Goal: Information Seeking & Learning: Learn about a topic

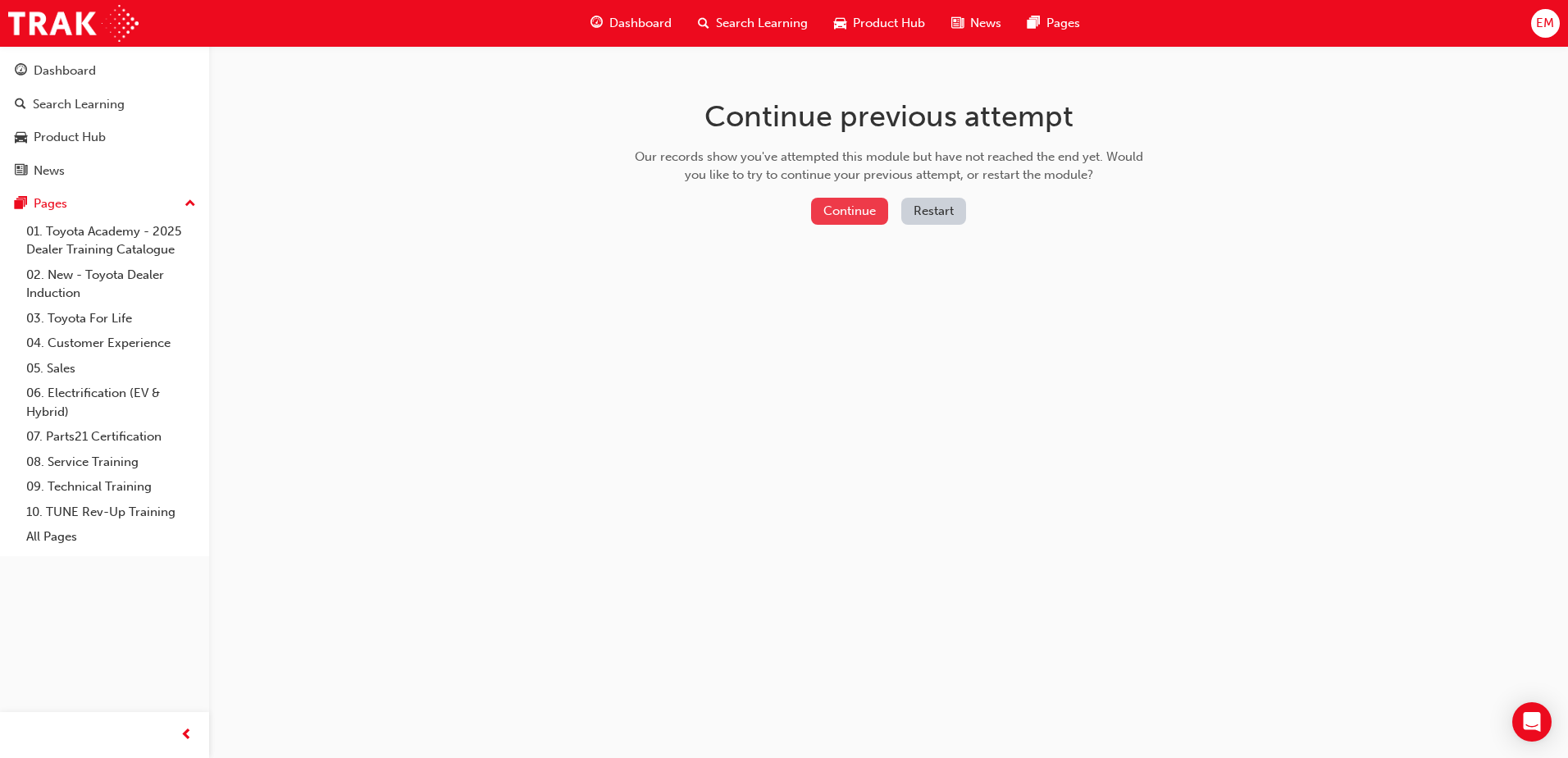
click at [841, 206] on button "Continue" at bounding box center [849, 211] width 78 height 27
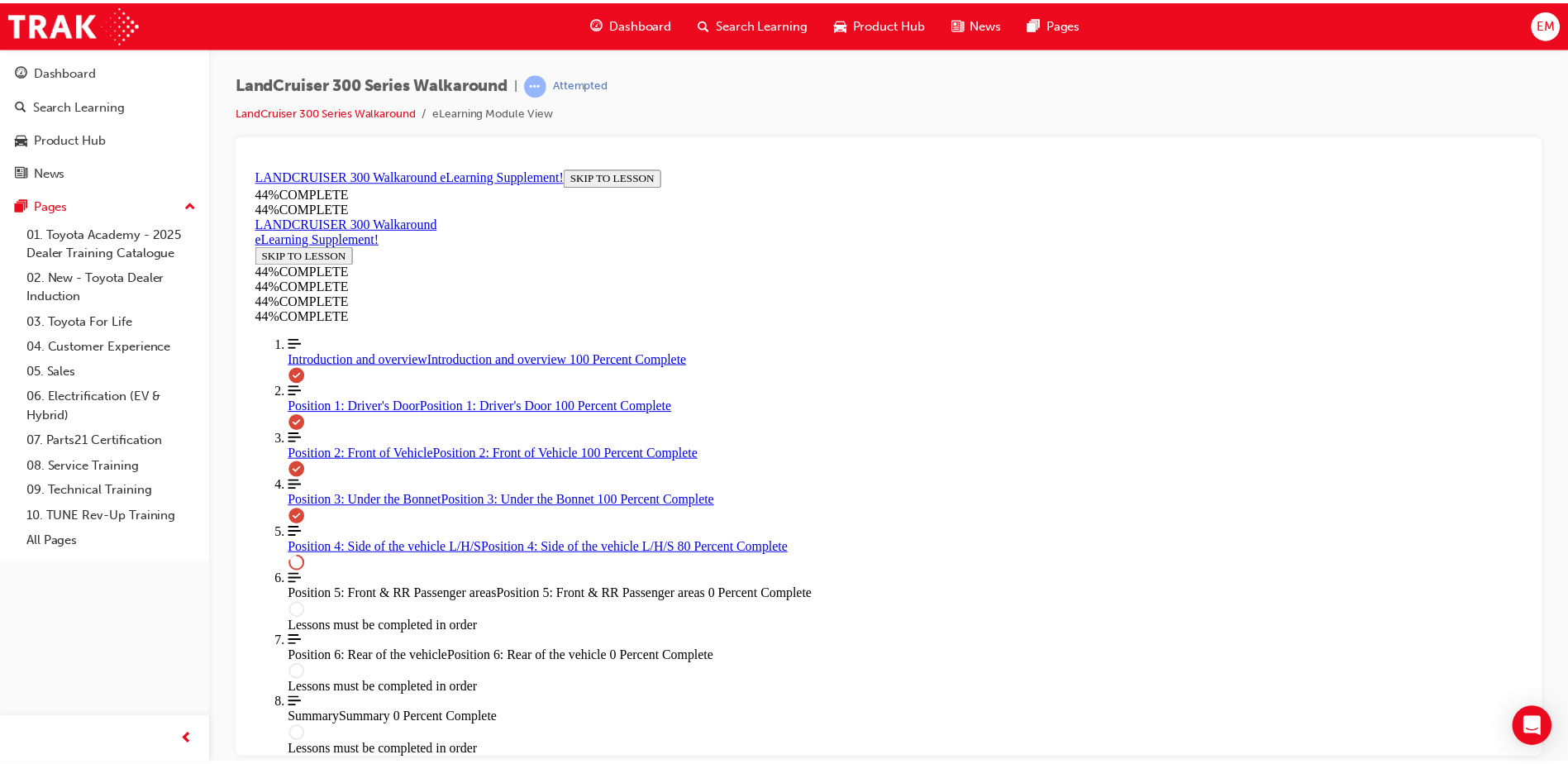
scroll to position [57, 0]
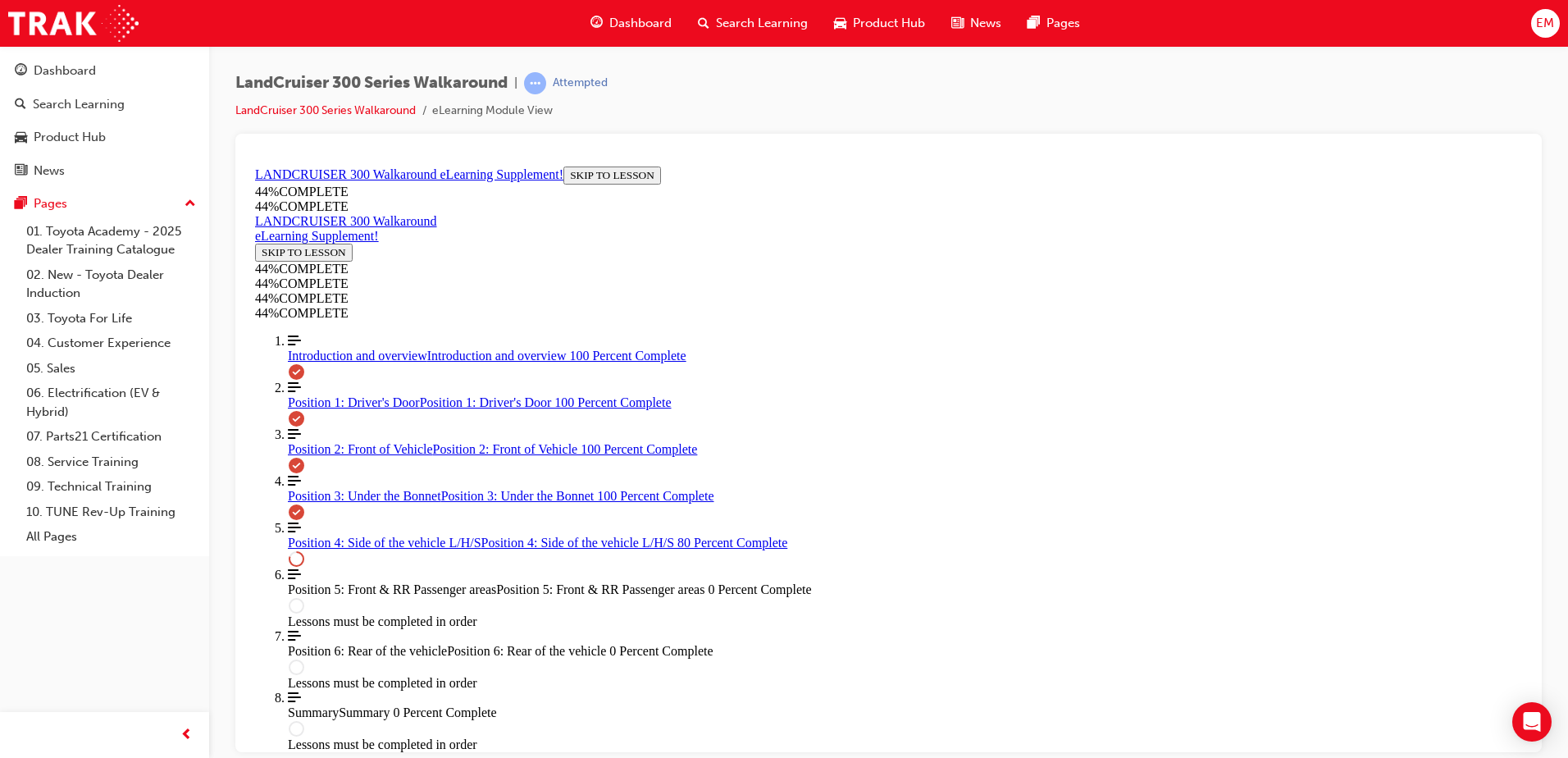
click at [621, 19] on span "Dashboard" at bounding box center [641, 23] width 63 height 19
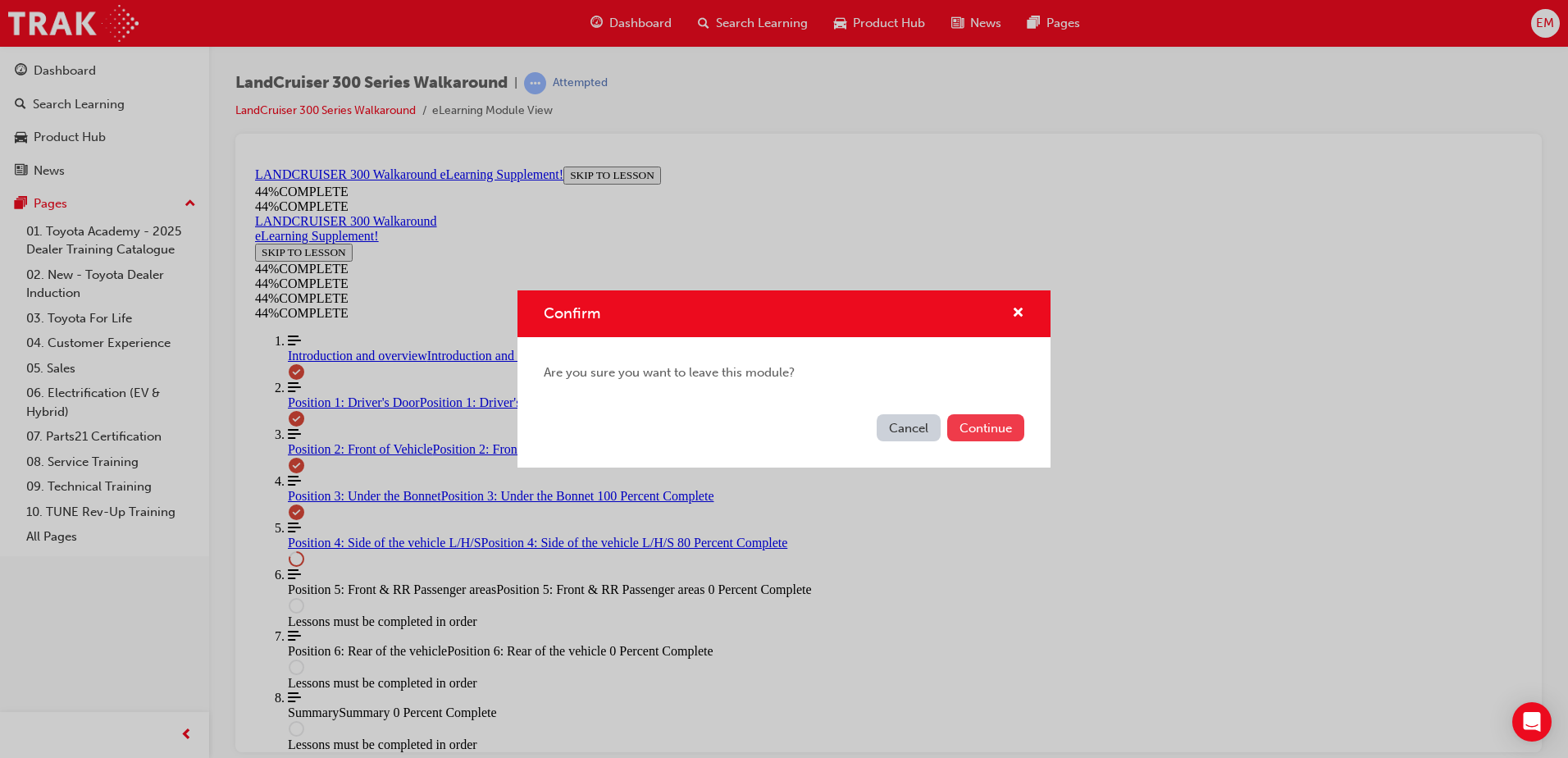
click at [988, 428] on button "Continue" at bounding box center [985, 428] width 78 height 27
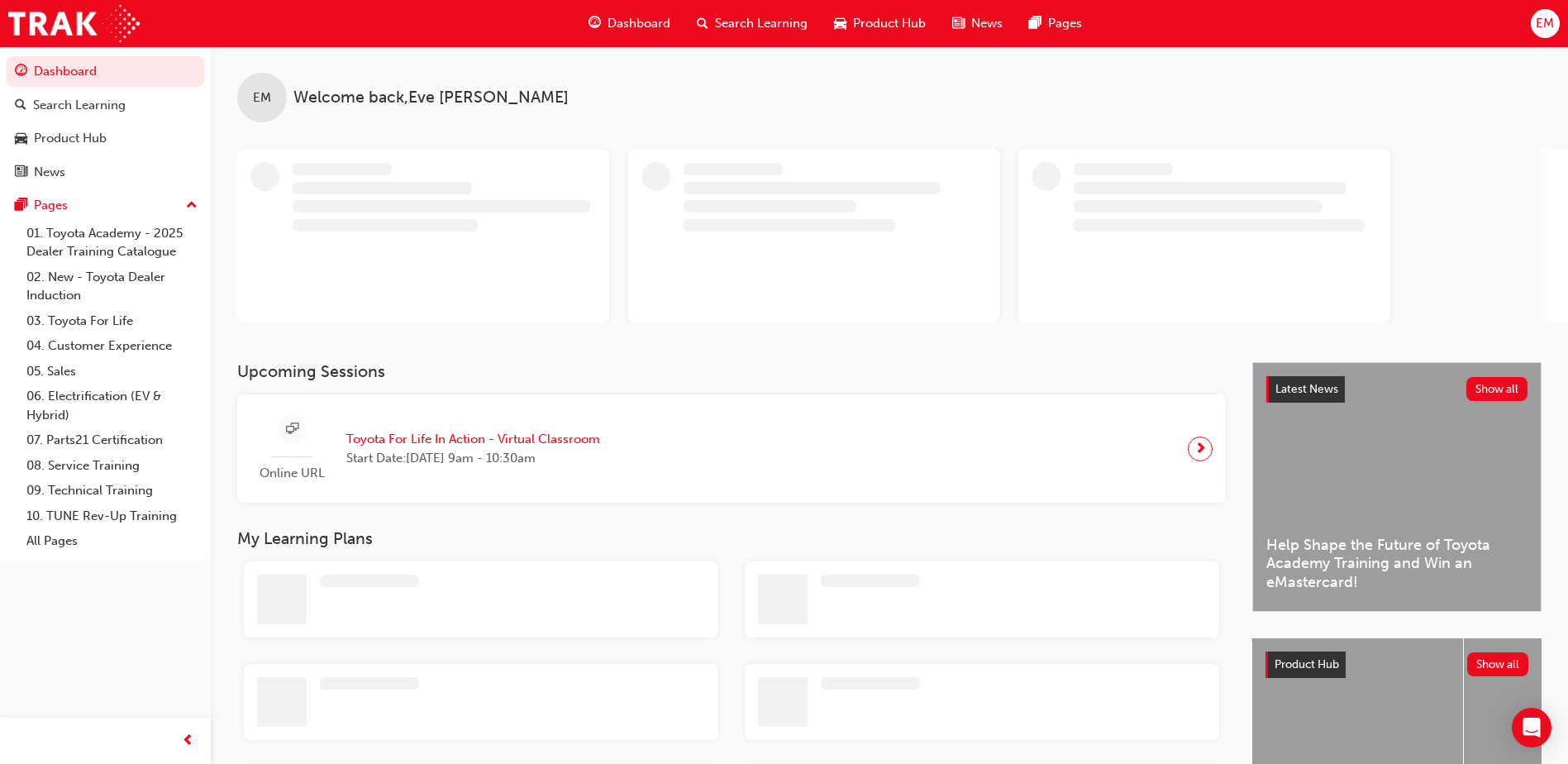
click at [759, 26] on span "Search Learning" at bounding box center [762, 23] width 93 height 19
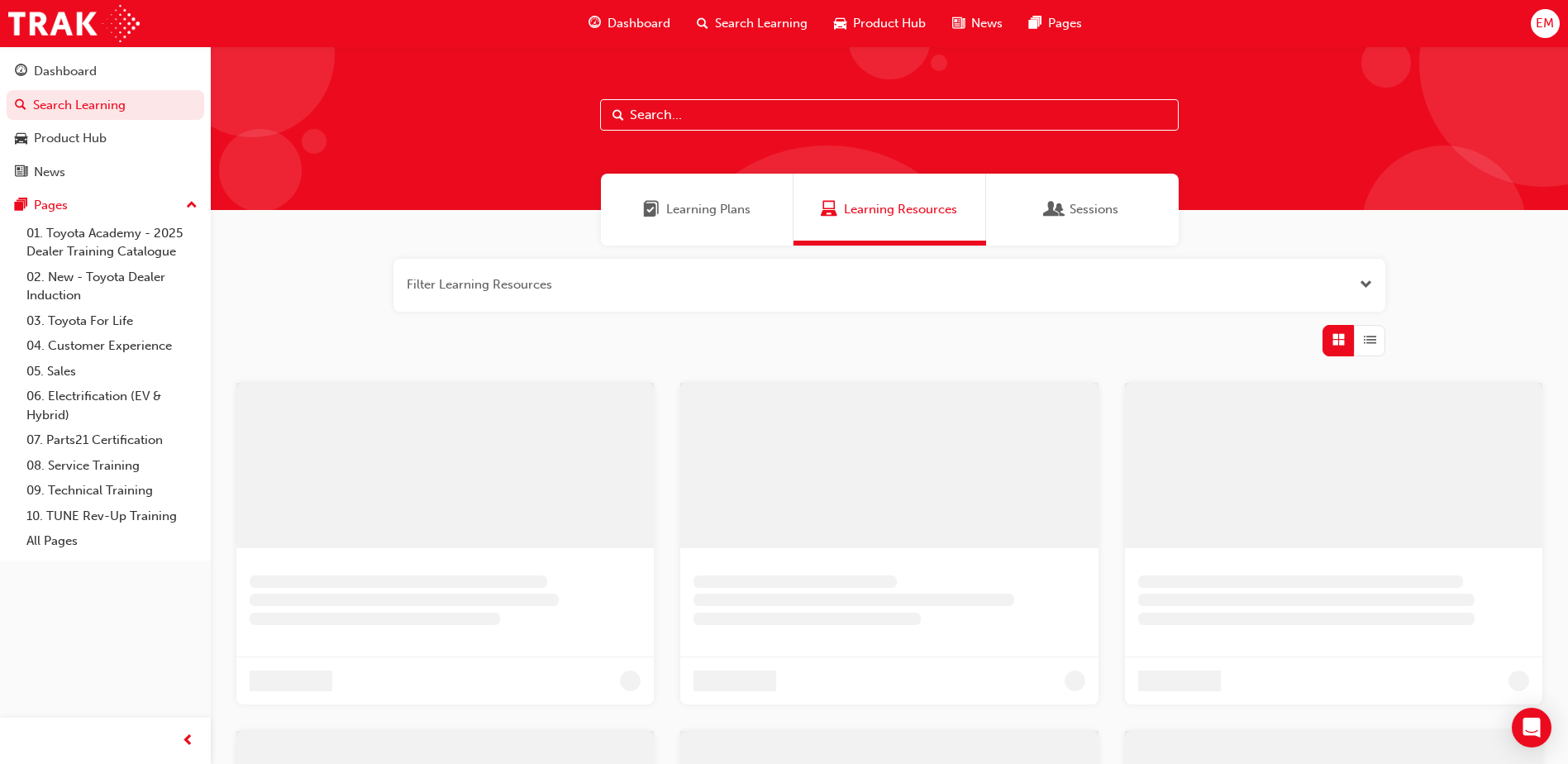
click at [700, 120] on input "text" at bounding box center [889, 115] width 579 height 32
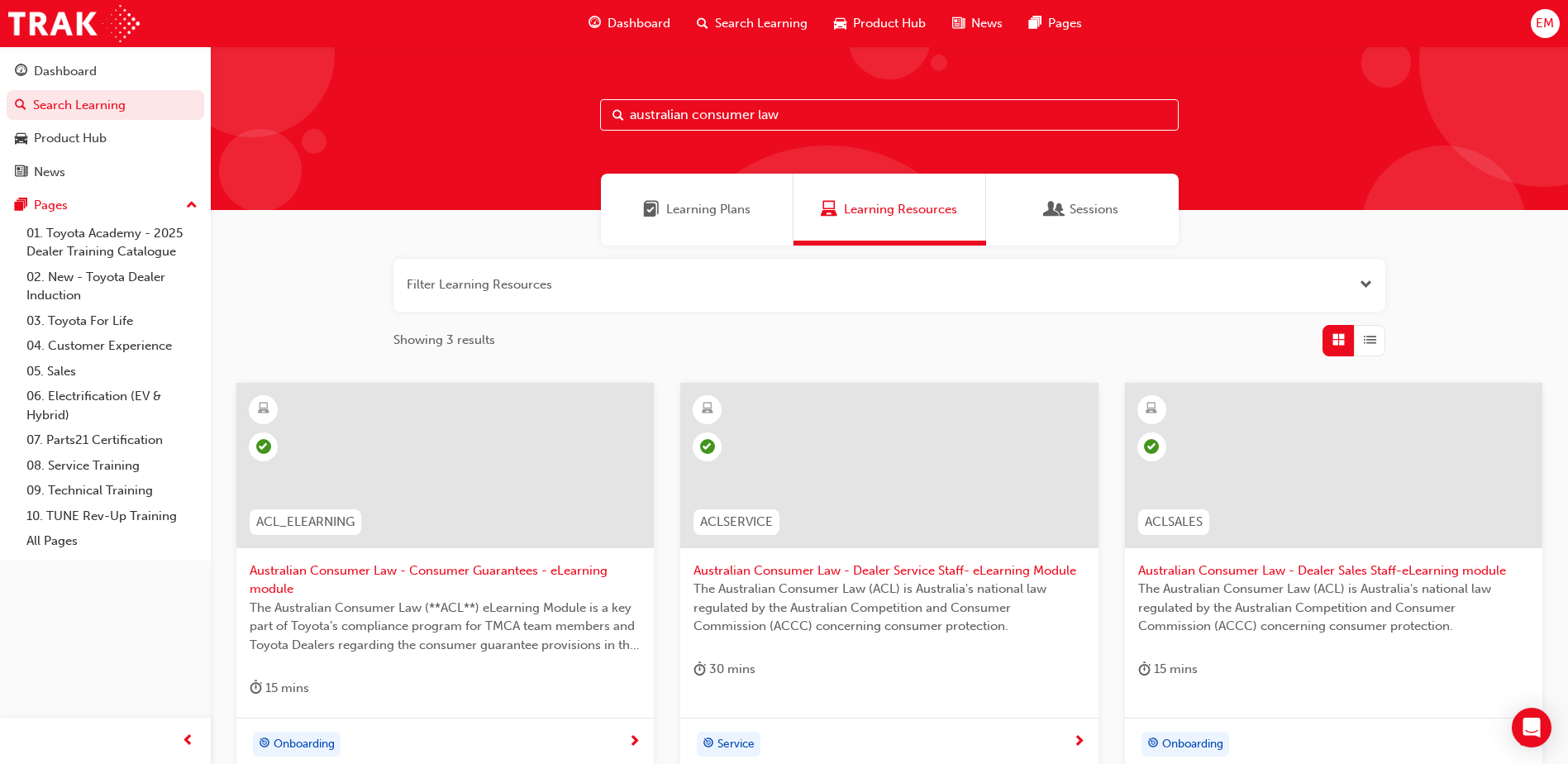
type input "australian consumer law"
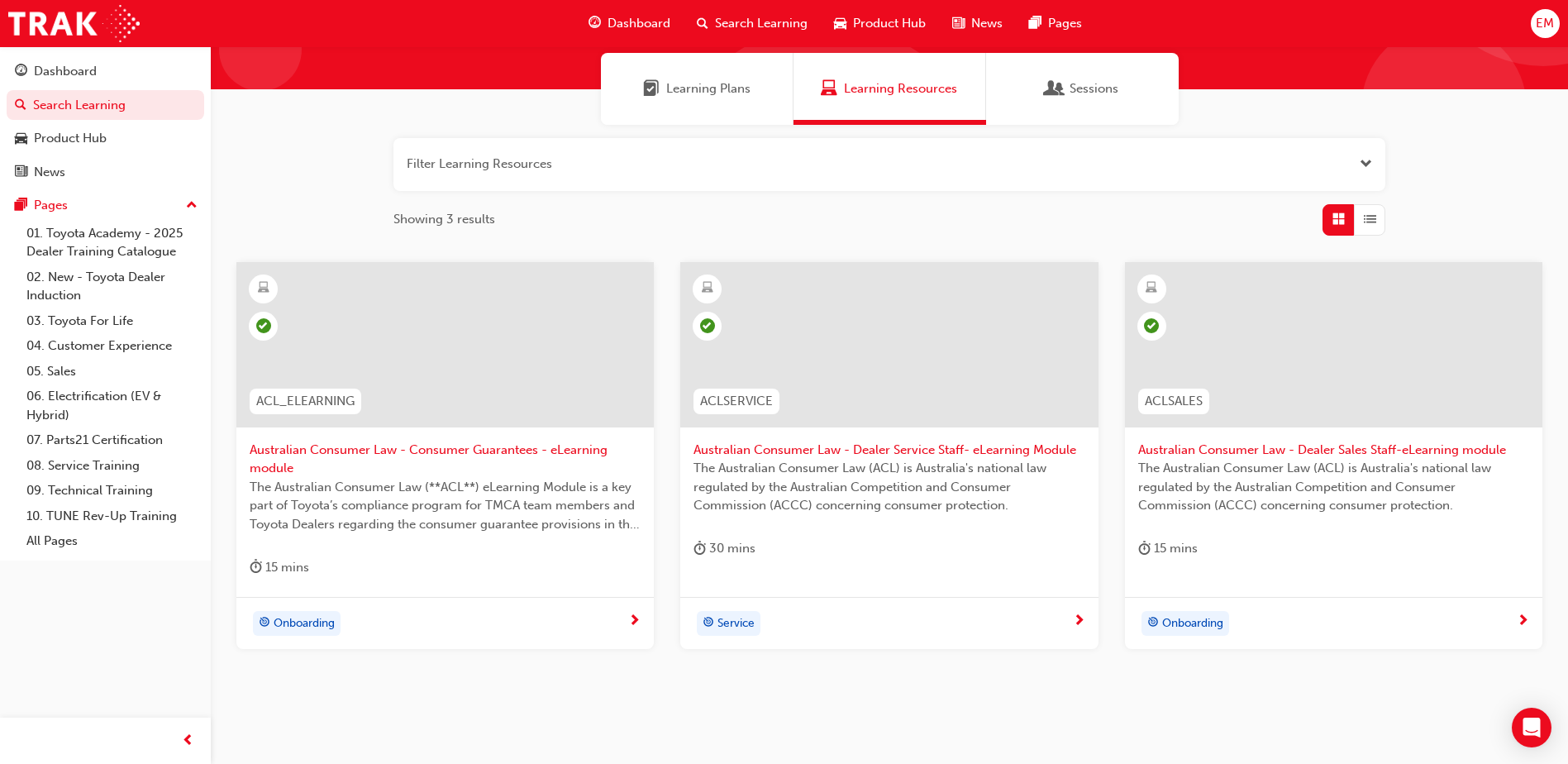
scroll to position [83, 0]
